Goal: Information Seeking & Learning: Learn about a topic

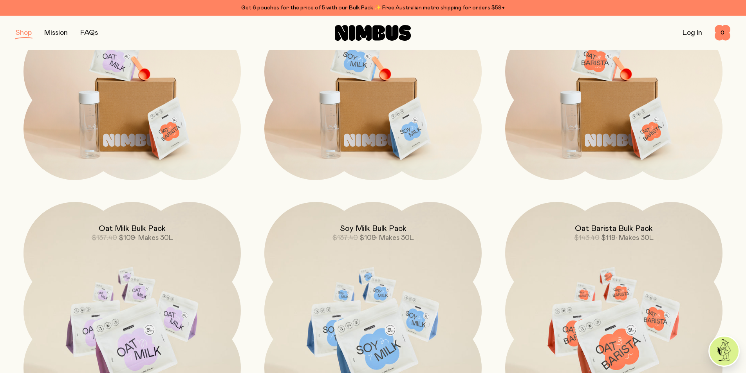
scroll to position [117, 0]
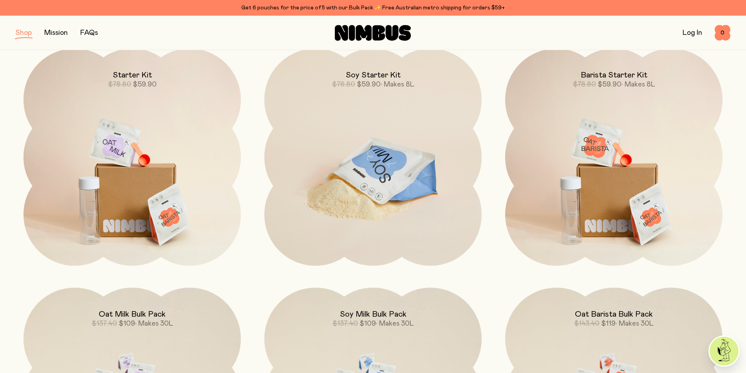
drag, startPoint x: 428, startPoint y: 155, endPoint x: 441, endPoint y: 159, distance: 14.0
click at [441, 159] on img at bounding box center [372, 176] width 217 height 255
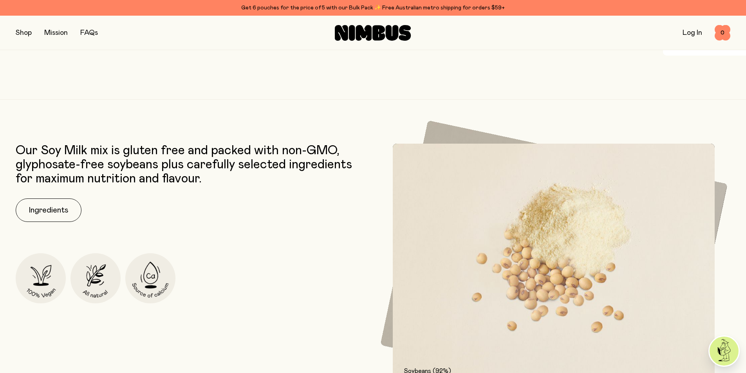
scroll to position [1036, 0]
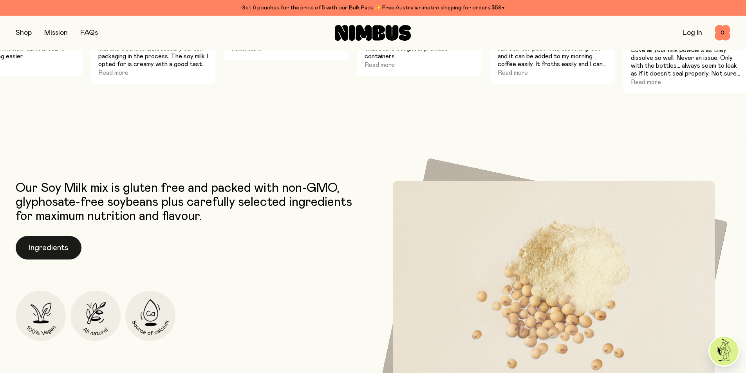
click at [64, 251] on button "Ingredients" at bounding box center [49, 247] width 66 height 23
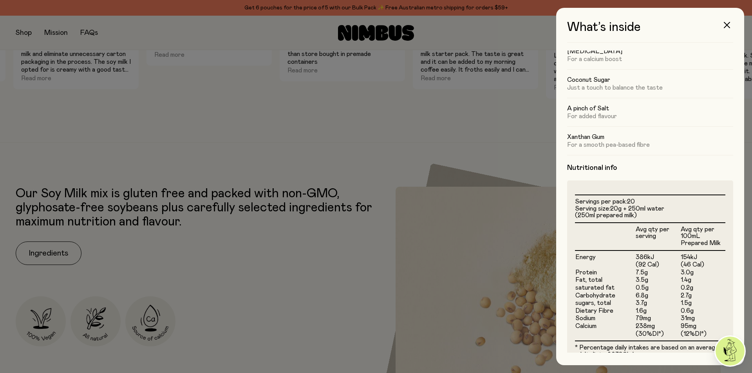
scroll to position [147, 0]
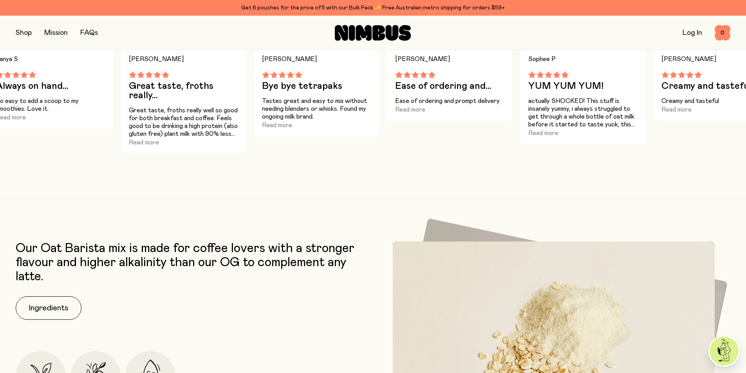
scroll to position [1018, 0]
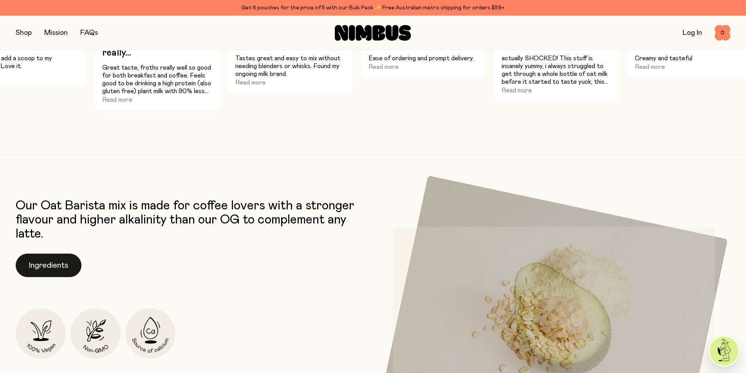
click at [60, 264] on button "Ingredients" at bounding box center [49, 265] width 66 height 23
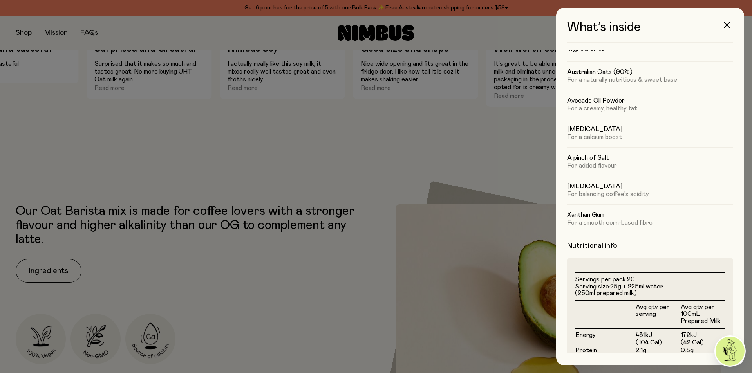
scroll to position [0, 0]
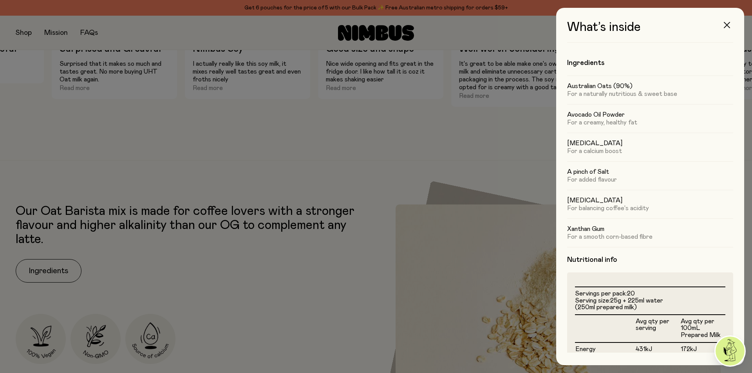
click at [722, 26] on button "button" at bounding box center [726, 25] width 19 height 19
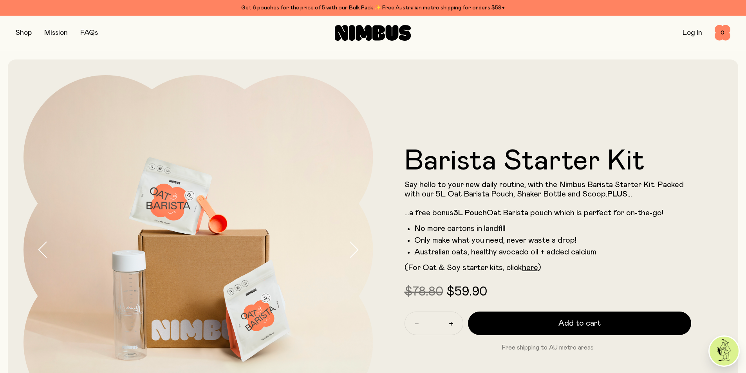
click at [20, 30] on button "button" at bounding box center [24, 32] width 16 height 11
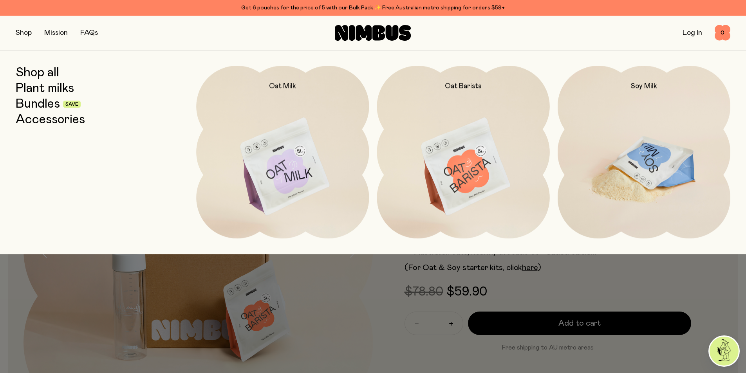
click at [638, 153] on img at bounding box center [644, 167] width 173 height 203
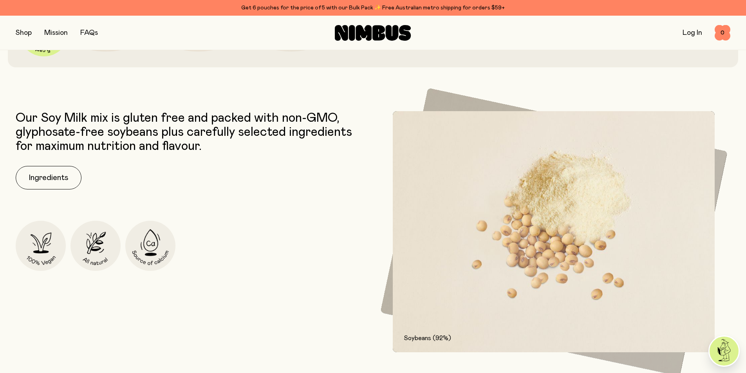
scroll to position [470, 0]
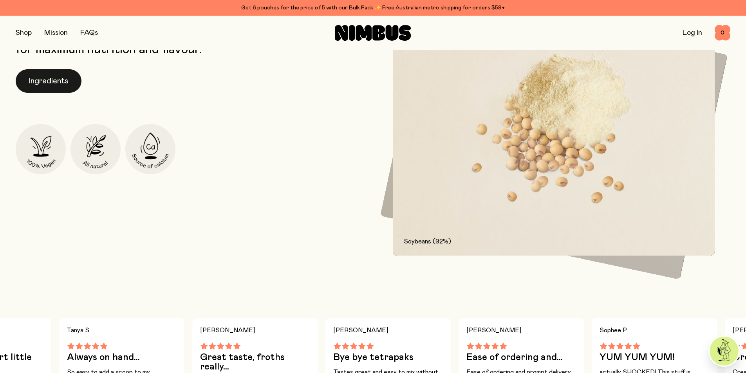
click at [42, 77] on button "Ingredients" at bounding box center [49, 80] width 66 height 23
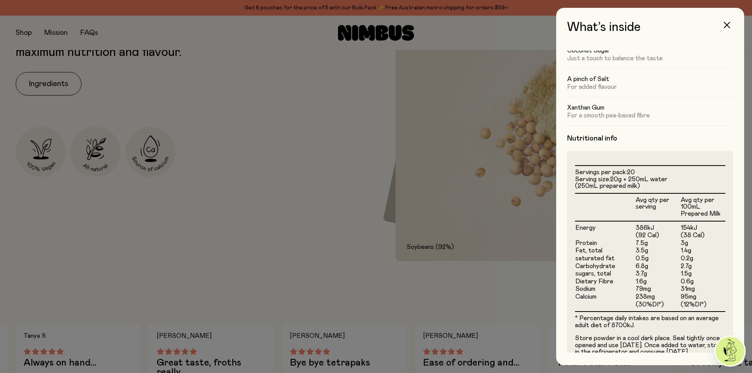
scroll to position [117, 0]
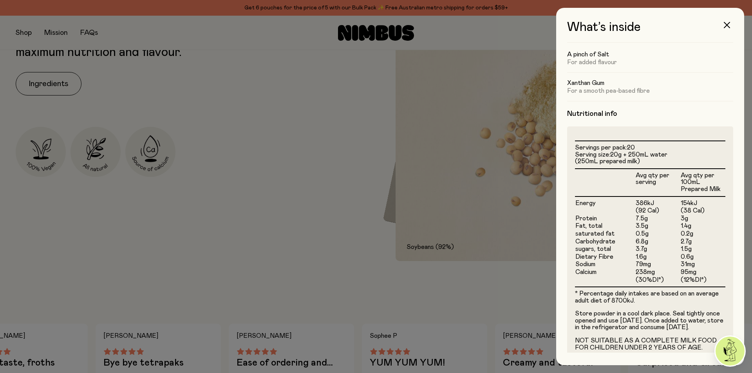
click at [368, 75] on div at bounding box center [376, 186] width 752 height 373
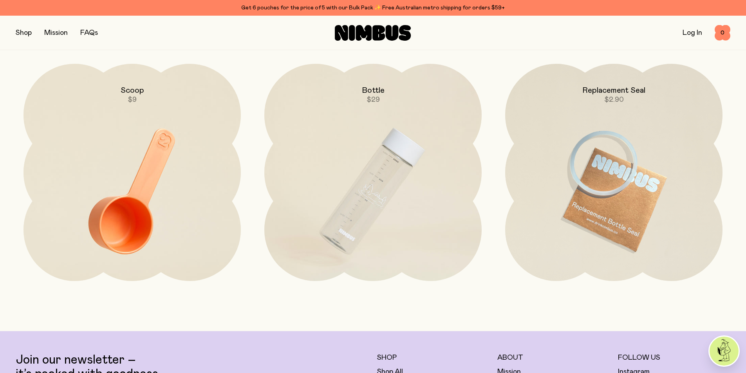
scroll to position [2036, 0]
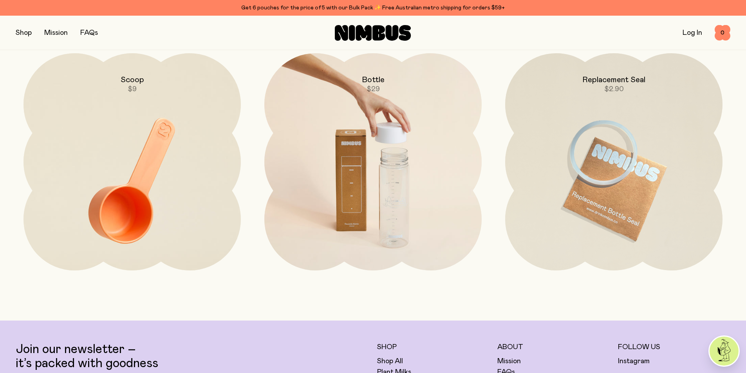
click at [405, 195] on img at bounding box center [372, 180] width 217 height 255
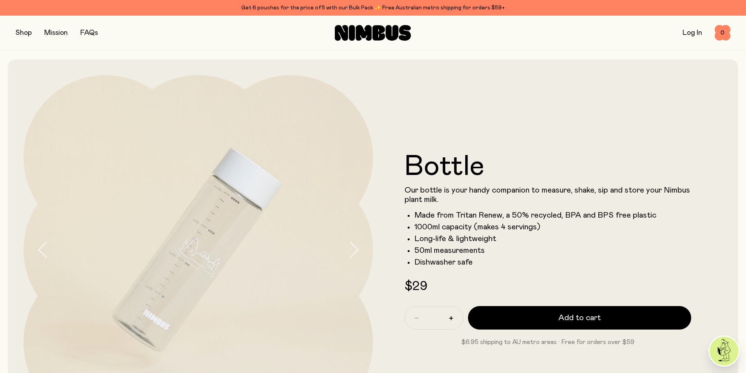
scroll to position [78, 0]
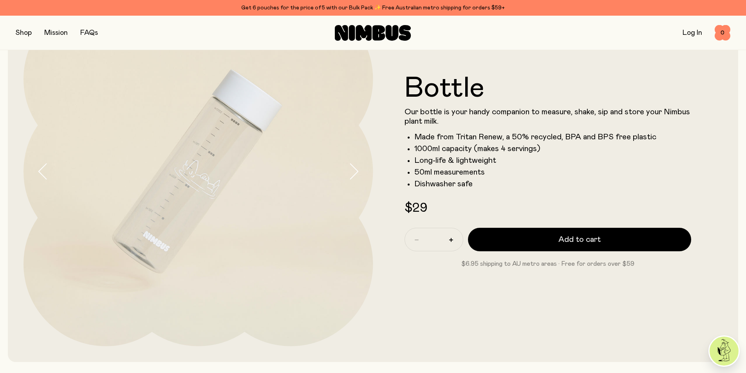
click at [351, 171] on icon "button" at bounding box center [353, 171] width 11 height 16
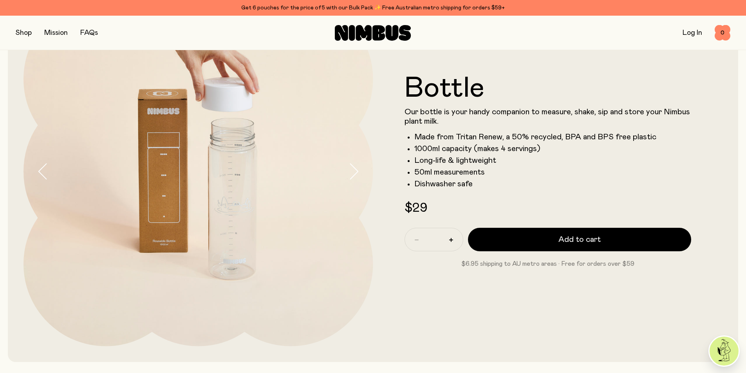
click at [351, 171] on icon "button" at bounding box center [353, 171] width 11 height 16
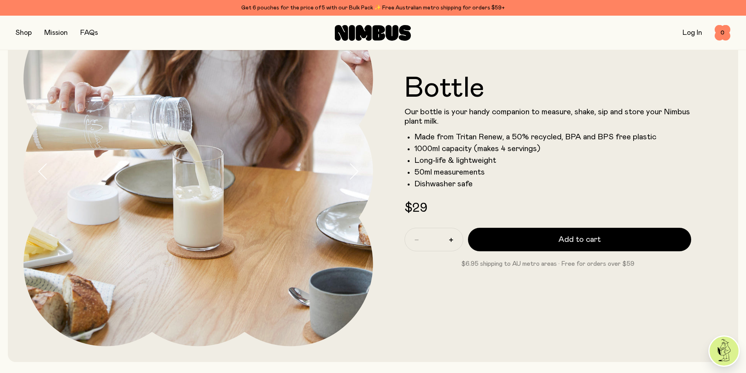
scroll to position [0, 0]
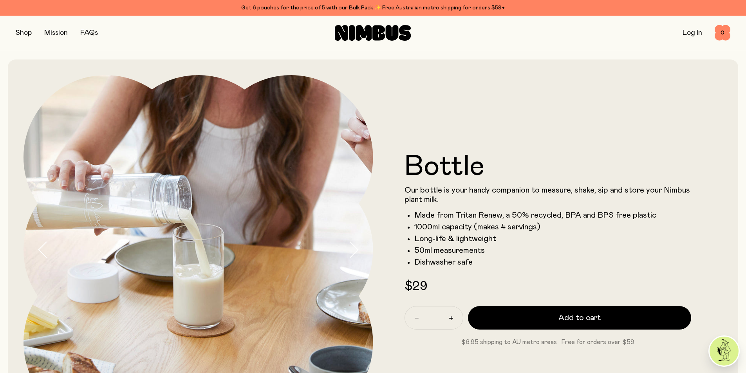
click at [15, 33] on div "Shop Mission FAQs Log In 0 0" at bounding box center [373, 33] width 746 height 34
click at [23, 33] on button "button" at bounding box center [24, 32] width 16 height 11
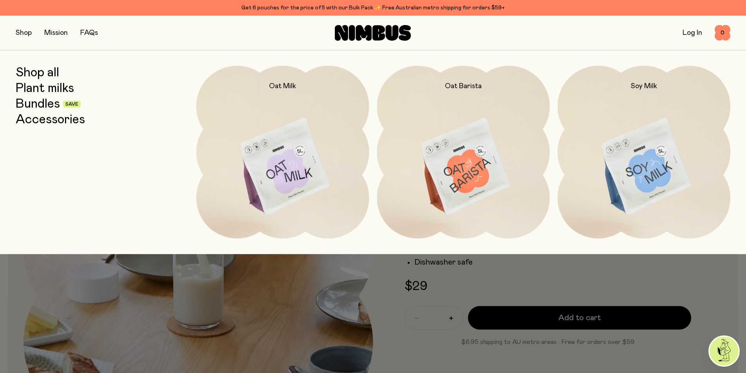
click at [47, 103] on link "Bundles" at bounding box center [38, 104] width 44 height 14
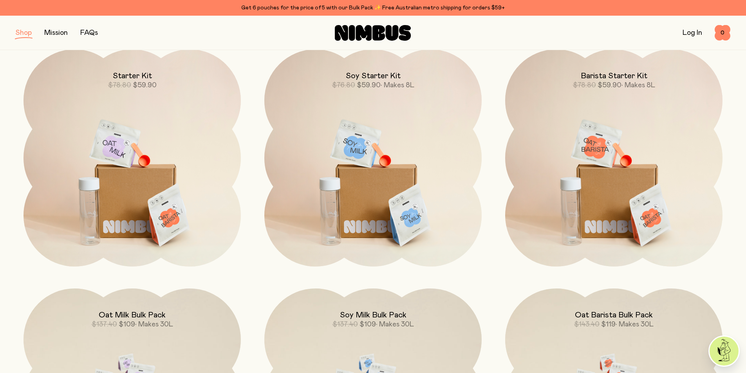
scroll to position [117, 0]
drag, startPoint x: 179, startPoint y: 134, endPoint x: 262, endPoint y: 121, distance: 84.1
click at [497, 121] on div "Soy Starter Kit $76.80 $59.90 • Makes 8L" at bounding box center [613, 157] width 233 height 217
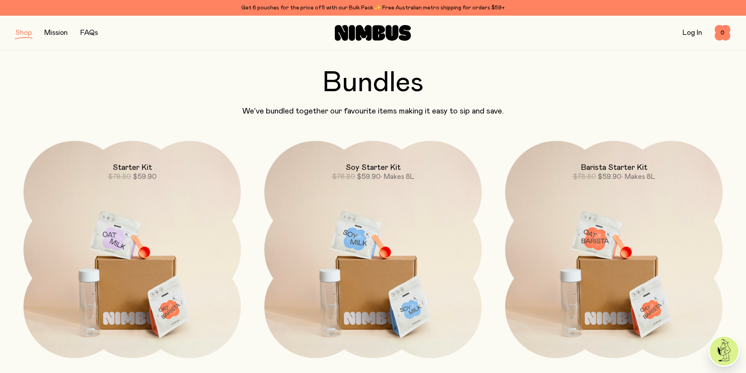
scroll to position [0, 0]
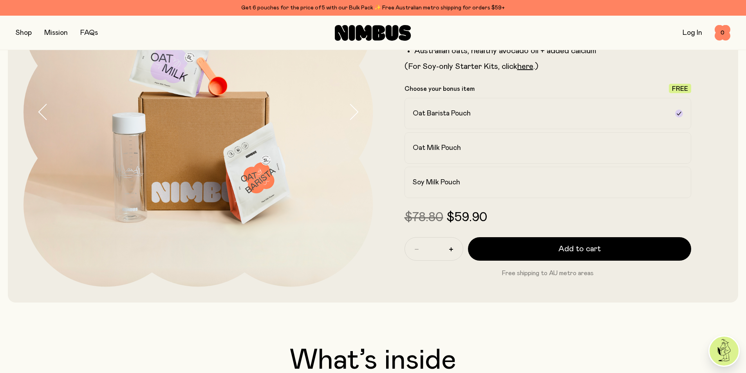
scroll to position [78, 0]
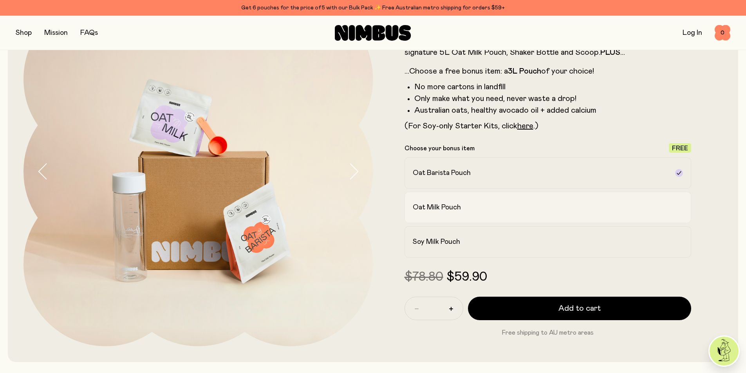
click at [461, 207] on h2 "Oat Milk Pouch" at bounding box center [437, 207] width 48 height 9
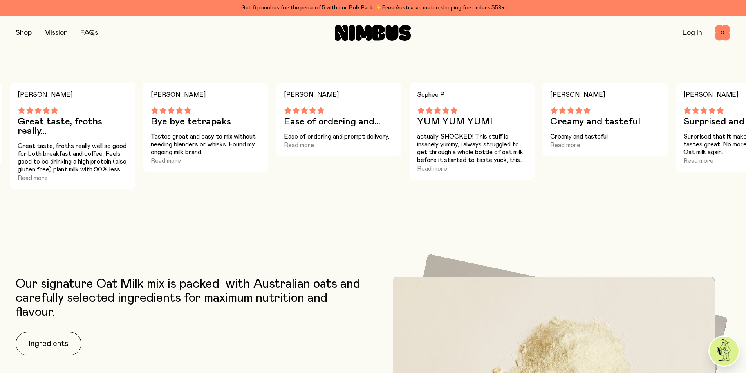
scroll to position [1175, 0]
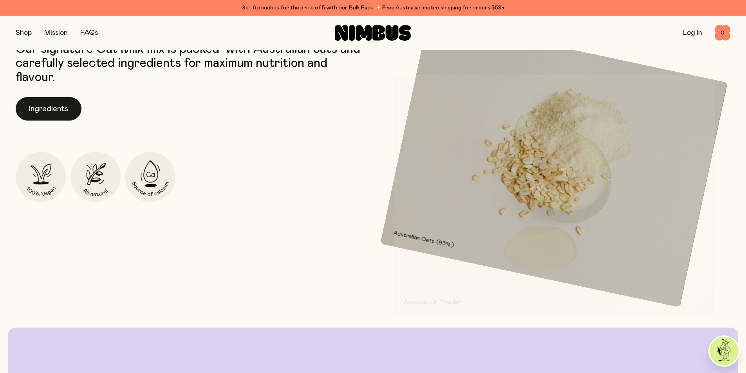
click at [42, 106] on button "Ingredients" at bounding box center [49, 108] width 66 height 23
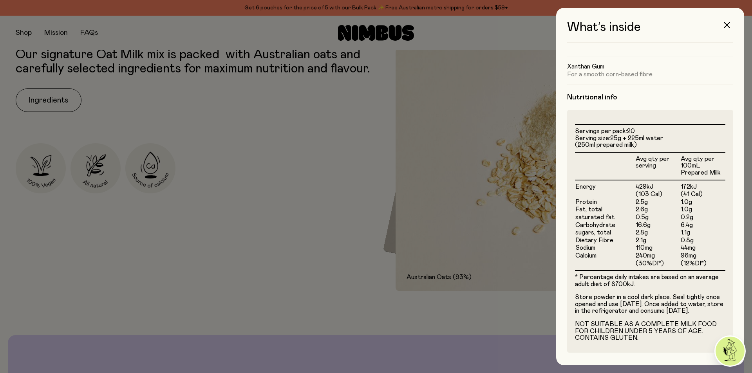
scroll to position [0, 0]
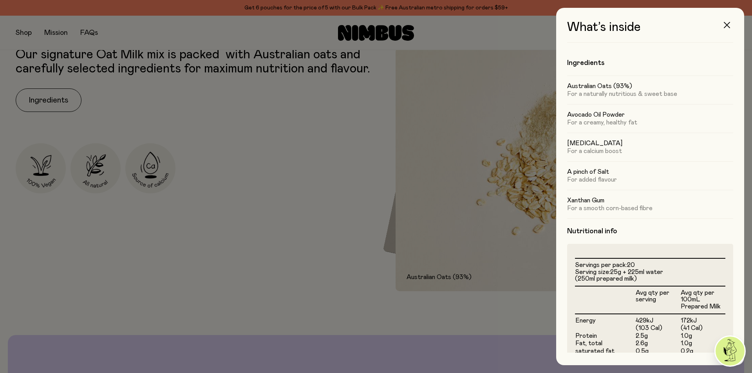
drag, startPoint x: 727, startPoint y: 26, endPoint x: 651, endPoint y: 53, distance: 80.6
click at [726, 26] on icon "button" at bounding box center [727, 25] width 6 height 6
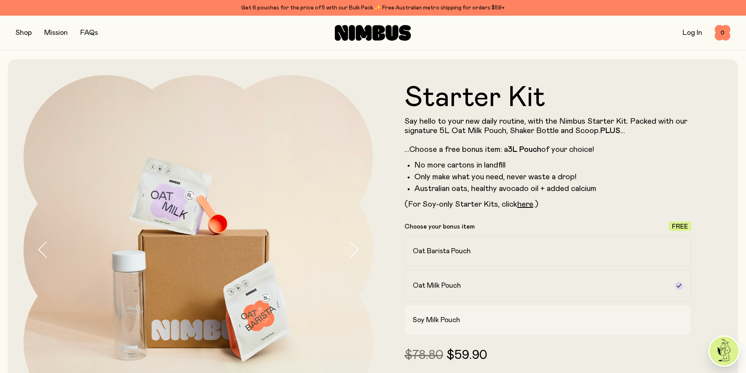
click at [453, 318] on h2 "Soy Milk Pouch" at bounding box center [436, 320] width 47 height 9
click at [455, 303] on div "Oat Barista Pouch Oat Milk Pouch Soy Milk Pouch" at bounding box center [547, 286] width 287 height 100
click at [457, 270] on label "Oat Milk Pouch" at bounding box center [547, 285] width 287 height 31
click at [24, 33] on button "button" at bounding box center [24, 32] width 16 height 11
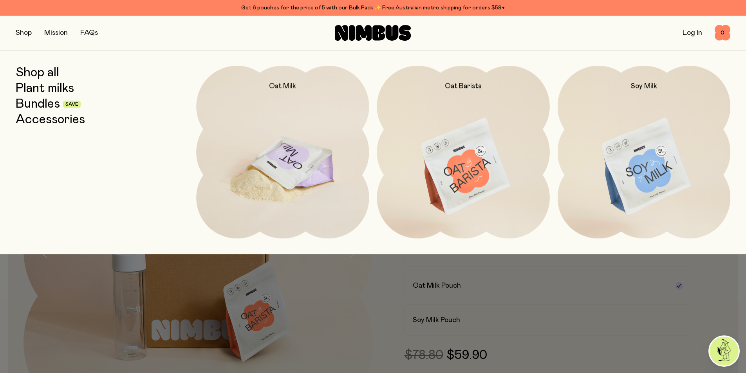
click at [276, 168] on img at bounding box center [282, 167] width 173 height 203
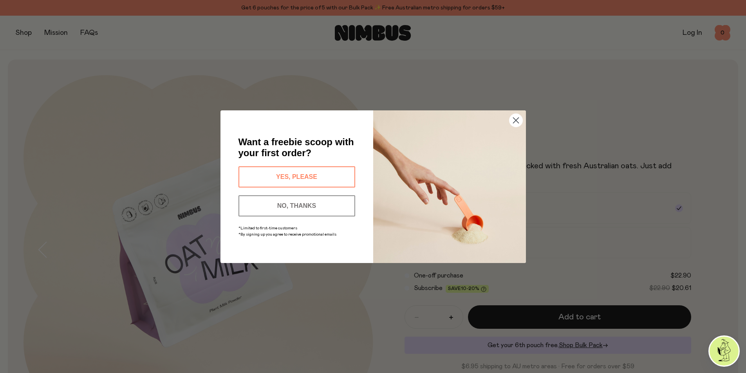
click at [301, 171] on button "YES, PLEASE" at bounding box center [296, 176] width 117 height 21
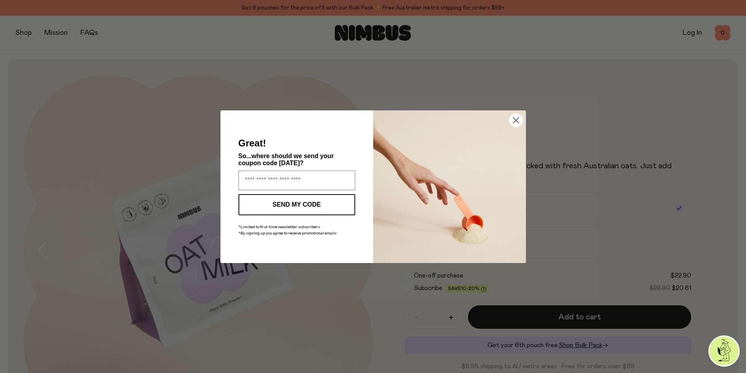
click at [516, 118] on circle "Close dialog" at bounding box center [515, 120] width 13 height 13
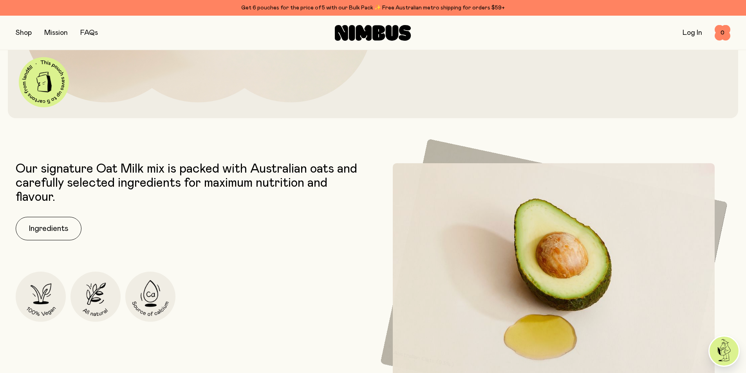
scroll to position [313, 0]
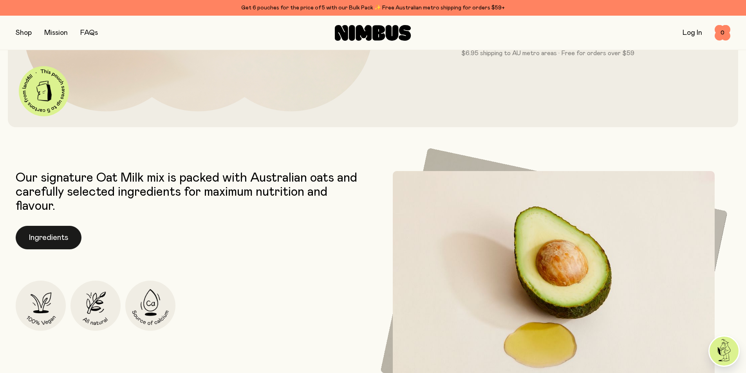
click at [53, 236] on button "Ingredients" at bounding box center [49, 237] width 66 height 23
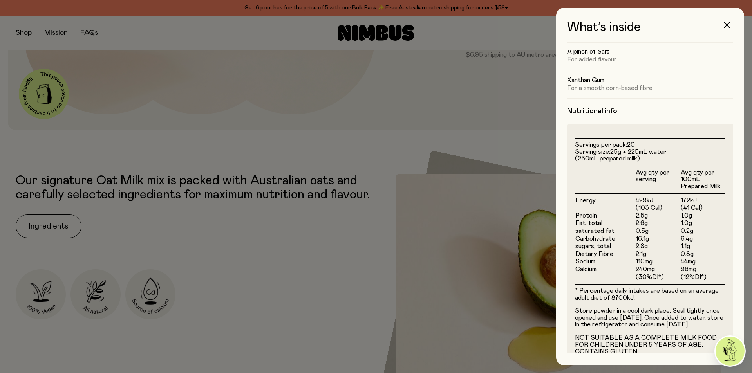
scroll to position [141, 0]
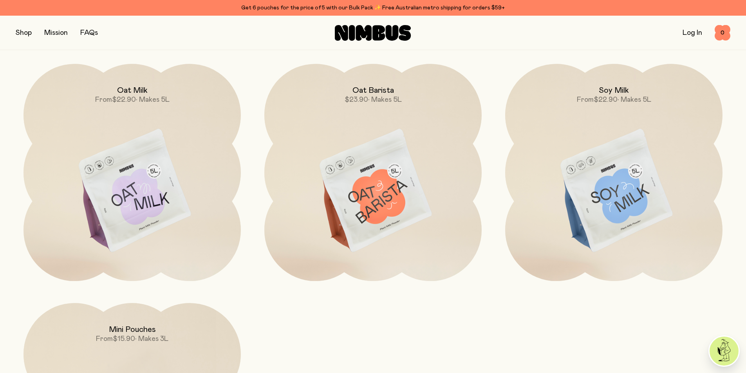
scroll to position [2584, 0]
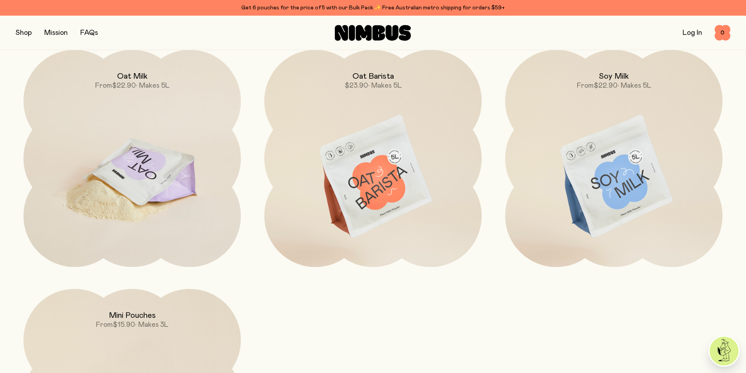
click at [167, 152] on img at bounding box center [131, 177] width 217 height 255
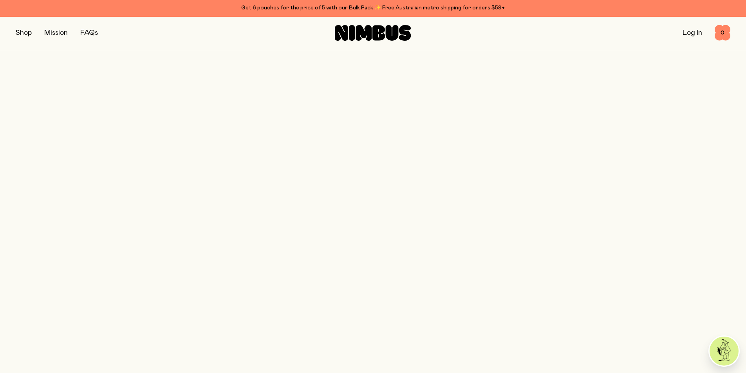
scroll to position [2584, 0]
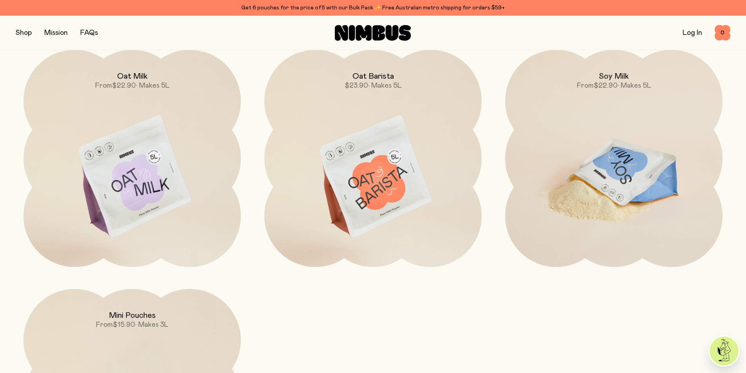
click at [613, 155] on img at bounding box center [613, 177] width 217 height 255
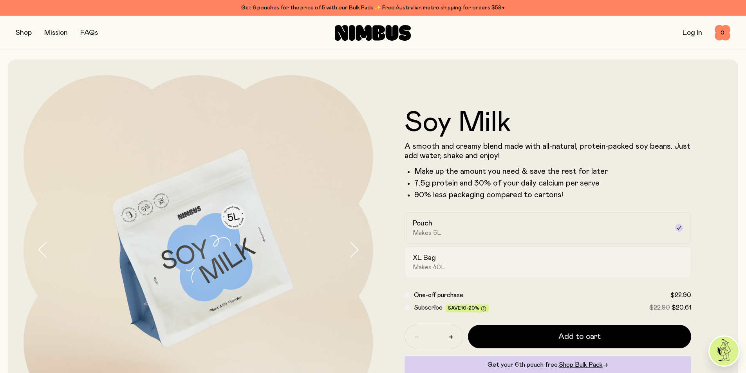
click at [489, 249] on label "XL Bag Makes 40L" at bounding box center [547, 262] width 287 height 31
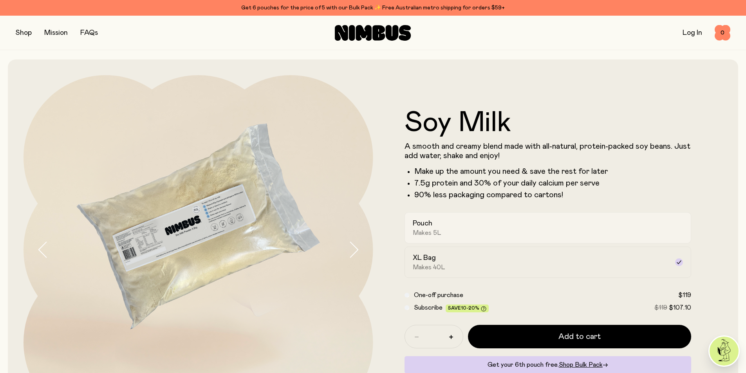
click at [488, 227] on div "Pouch Makes 5L" at bounding box center [541, 228] width 256 height 18
